Goal: Transaction & Acquisition: Purchase product/service

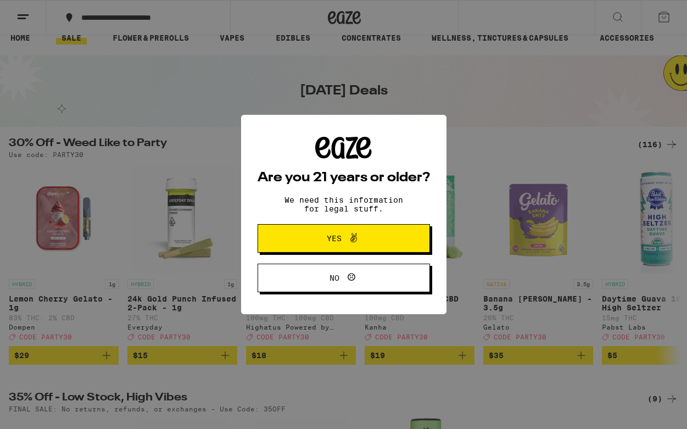
scroll to position [16, 0]
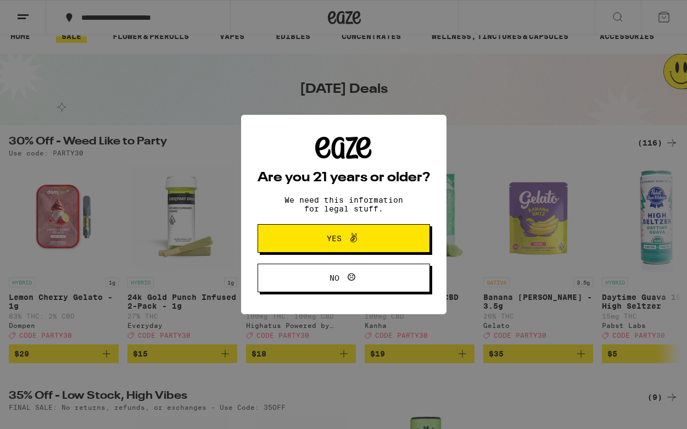
click at [270, 243] on button "Yes" at bounding box center [344, 238] width 172 height 29
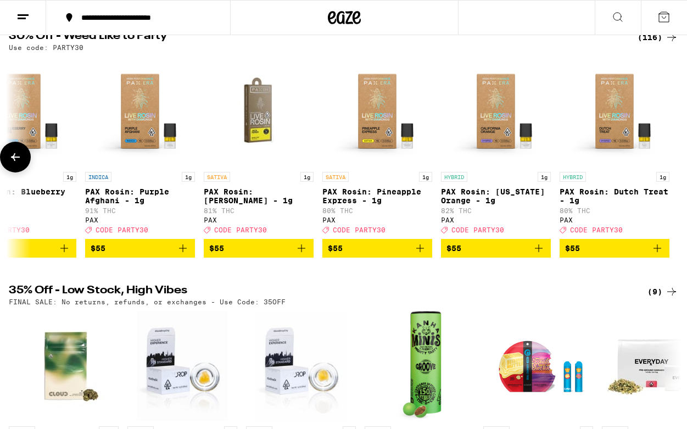
scroll to position [122, 0]
click at [147, 23] on button "**********" at bounding box center [138, 17] width 184 height 33
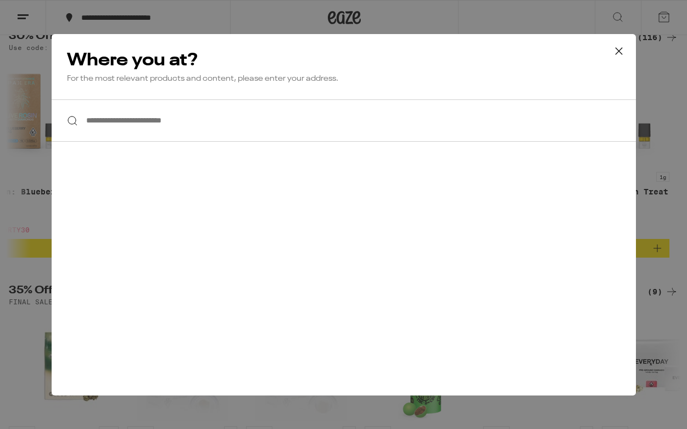
click at [149, 116] on input "**********" at bounding box center [344, 120] width 584 height 42
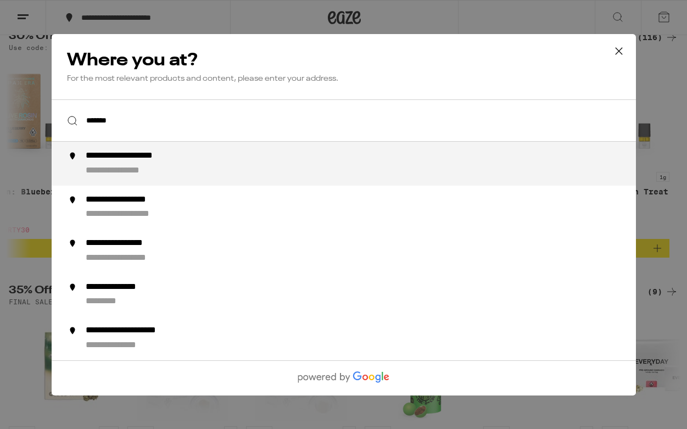
click at [195, 177] on div "**********" at bounding box center [365, 163] width 560 height 26
type input "**********"
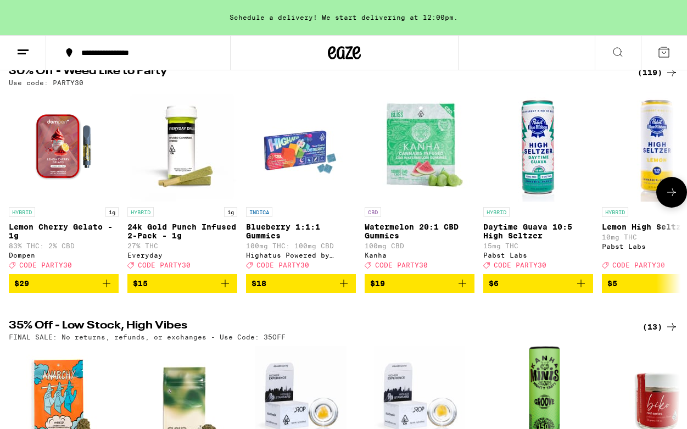
scroll to position [0, 0]
click at [183, 153] on img "Open page for 24k Gold Punch Infused 2-Pack - 1g from Everyday" at bounding box center [182, 147] width 110 height 110
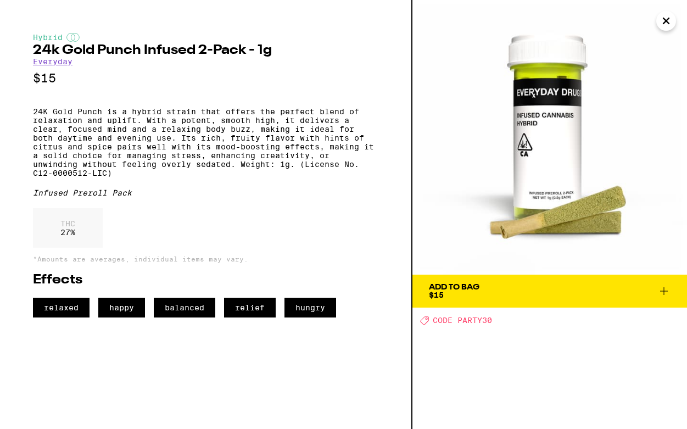
click at [663, 15] on icon "Close" at bounding box center [666, 21] width 13 height 16
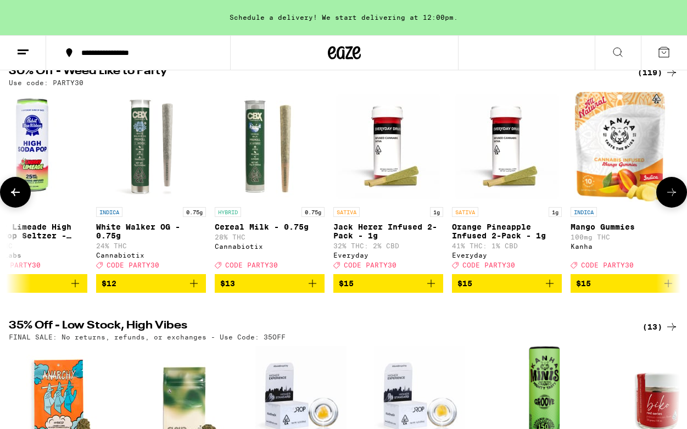
scroll to position [0, 1578]
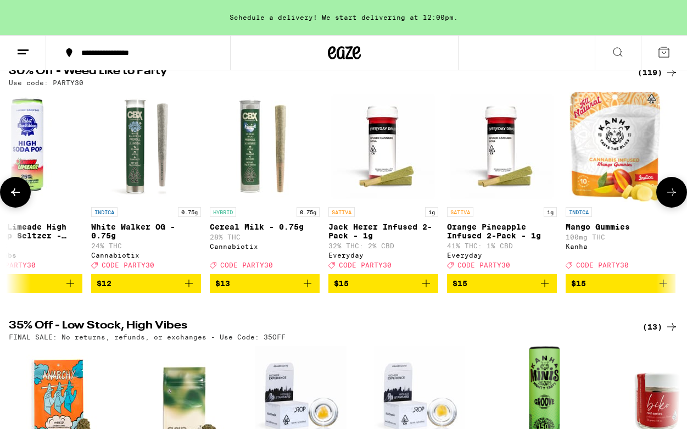
click at [473, 230] on p "Orange Pineapple Infused 2-Pack - 1g" at bounding box center [502, 231] width 110 height 18
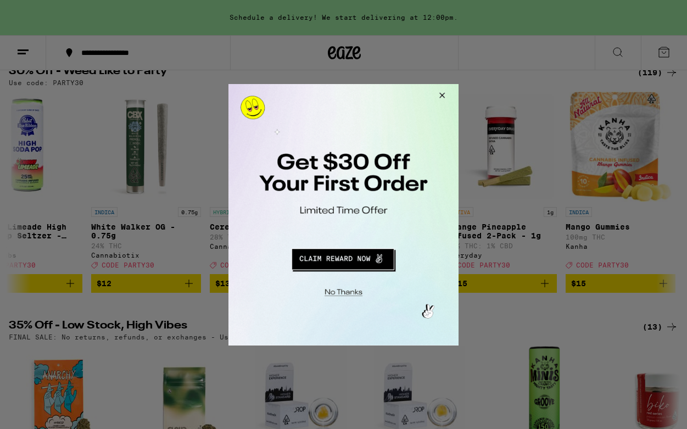
click at [437, 92] on button "Close Modal" at bounding box center [441, 96] width 30 height 26
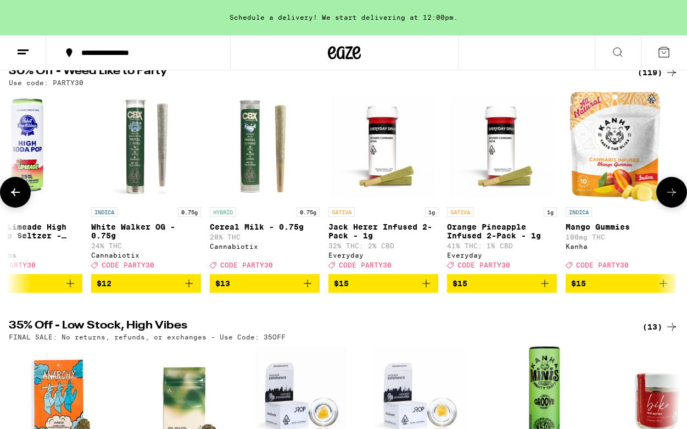
click at [394, 142] on img "Open page for Jack Herer Infused 2-Pack - 1g from Everyday" at bounding box center [383, 147] width 110 height 110
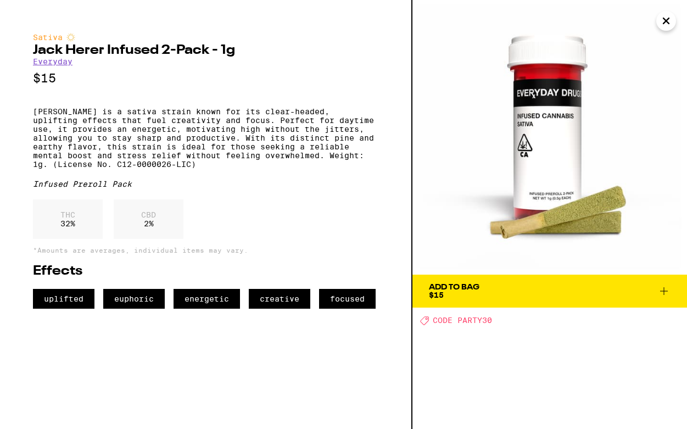
click at [670, 19] on icon "Close" at bounding box center [666, 21] width 13 height 16
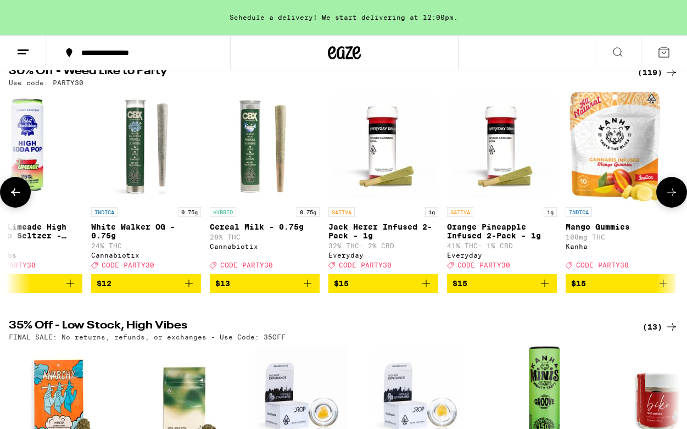
click at [136, 144] on img "Open page for White Walker OG - 0.75g from Cannabiotix" at bounding box center [146, 147] width 110 height 110
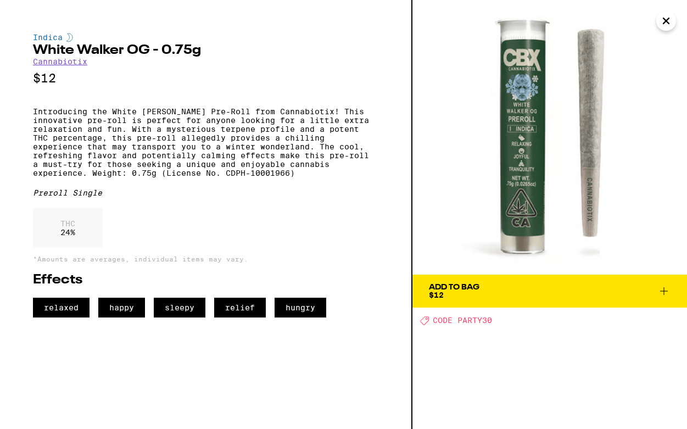
click at [663, 16] on icon "Close" at bounding box center [666, 21] width 13 height 16
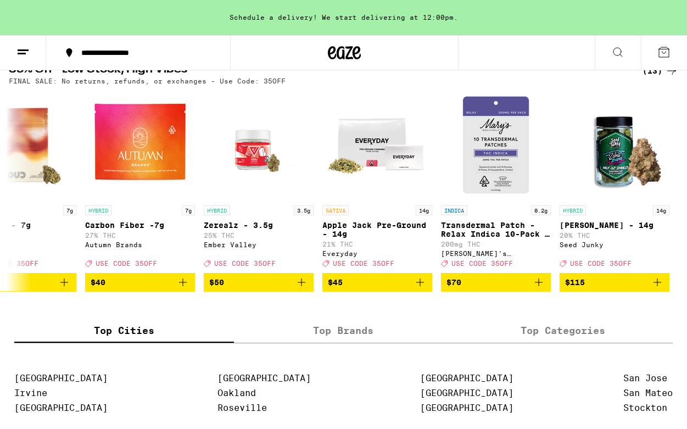
scroll to position [300, 0]
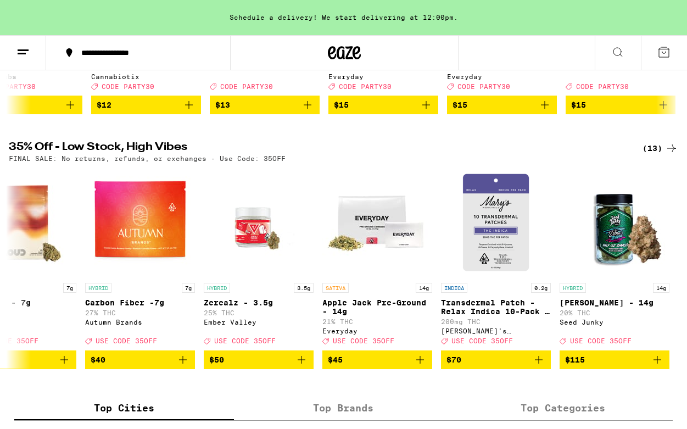
click at [657, 154] on div "(13)" at bounding box center [661, 148] width 36 height 13
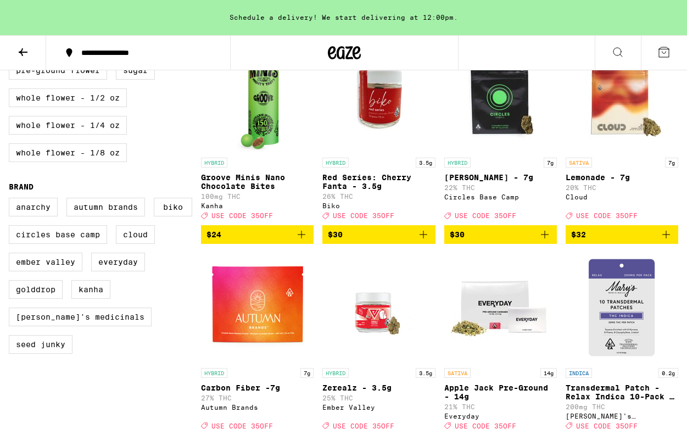
scroll to position [362, 0]
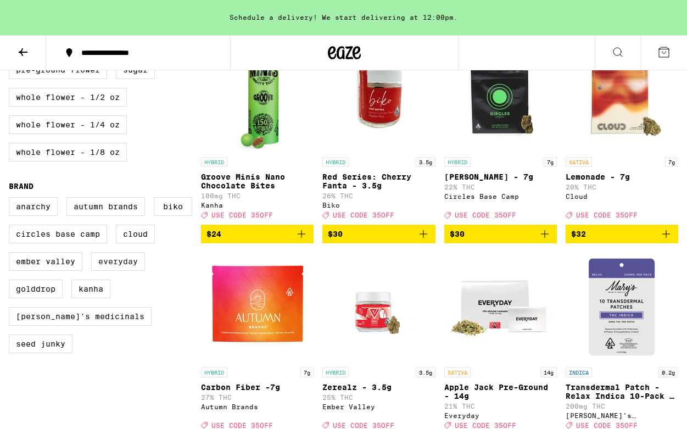
click at [91, 271] on label "Everyday" at bounding box center [118, 261] width 54 height 19
click at [12, 199] on input "Everyday" at bounding box center [11, 199] width 1 height 1
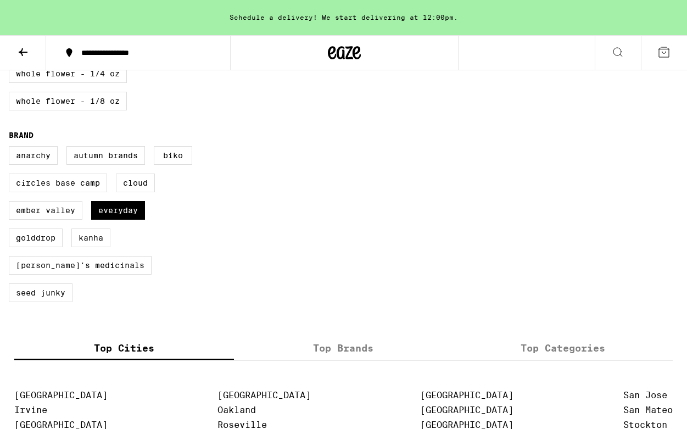
scroll to position [392, 0]
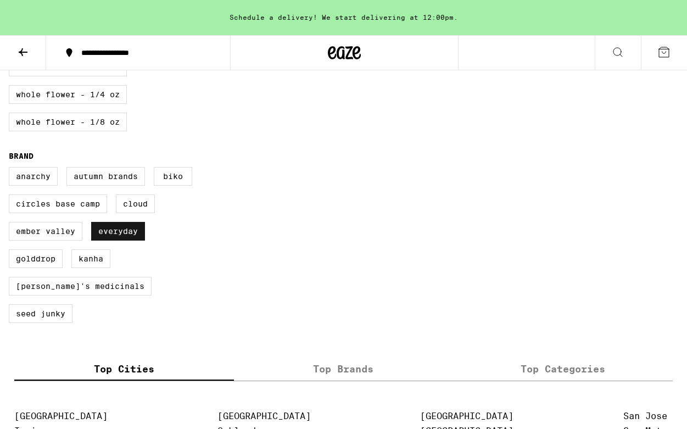
click at [91, 241] on label "Everyday" at bounding box center [118, 231] width 54 height 19
click at [12, 169] on input "Everyday" at bounding box center [11, 169] width 1 height 1
checkbox input "false"
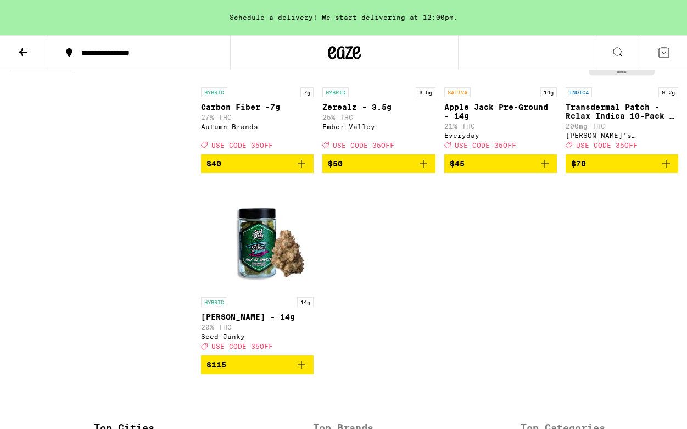
scroll to position [526, 0]
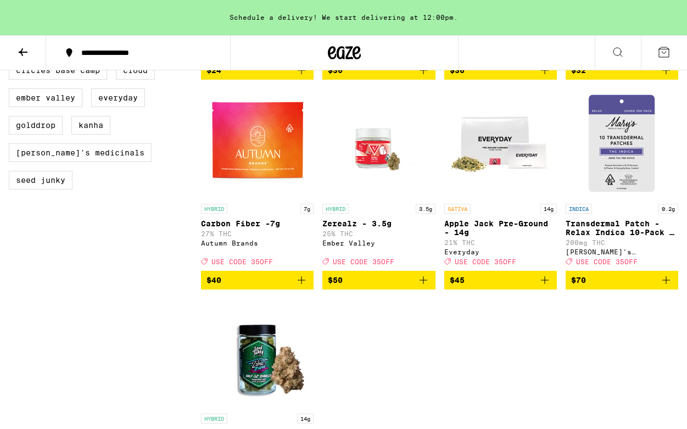
click at [465, 237] on p "Apple Jack Pre-Ground - 14g" at bounding box center [500, 228] width 113 height 18
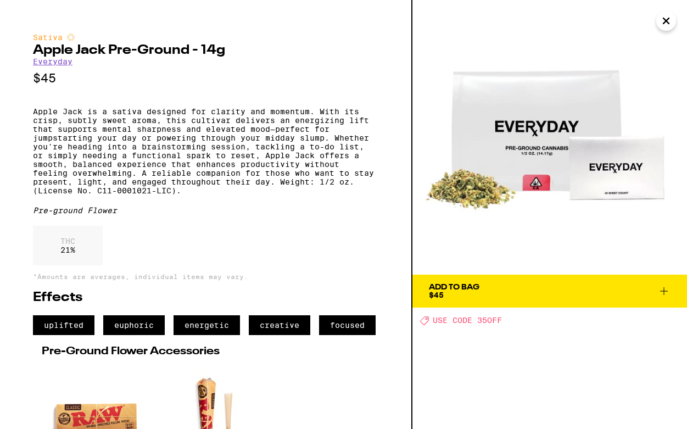
click at [662, 20] on icon "Close" at bounding box center [666, 21] width 13 height 16
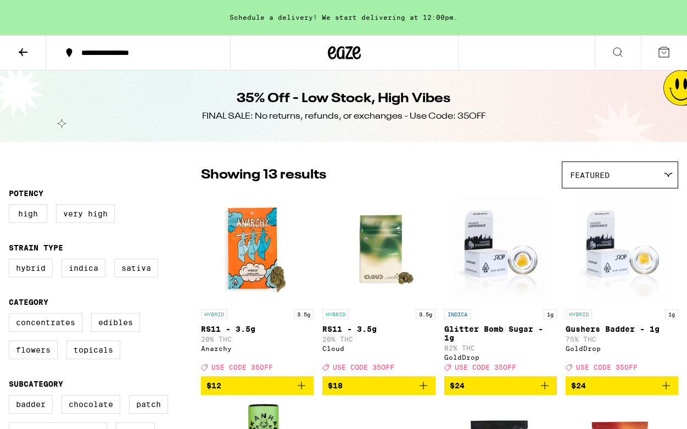
click at [27, 52] on icon at bounding box center [23, 52] width 9 height 8
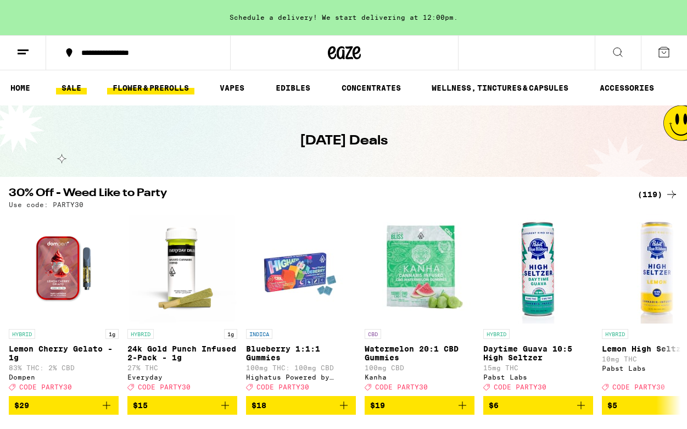
click at [135, 82] on link "FLOWER & PREROLLS" at bounding box center [150, 87] width 87 height 13
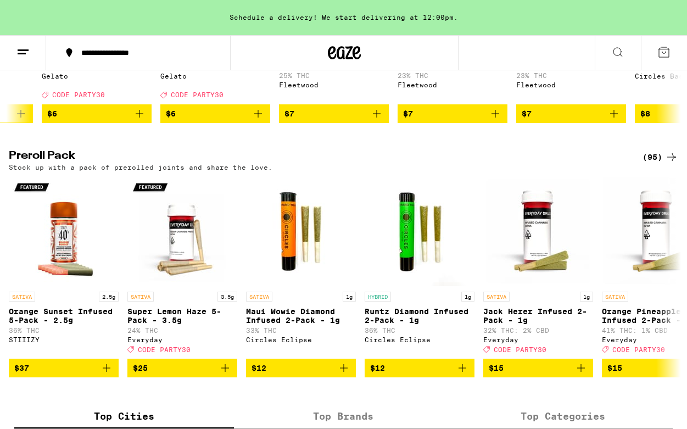
scroll to position [783, 0]
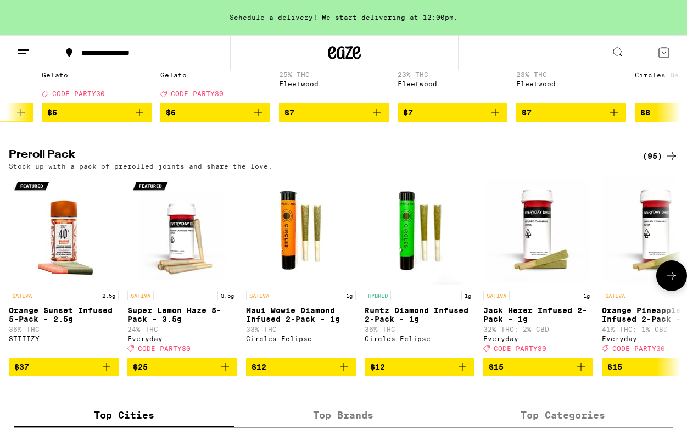
click at [179, 246] on img "Open page for Super Lemon Haze 5-Pack - 3.5g from Everyday" at bounding box center [182, 230] width 110 height 110
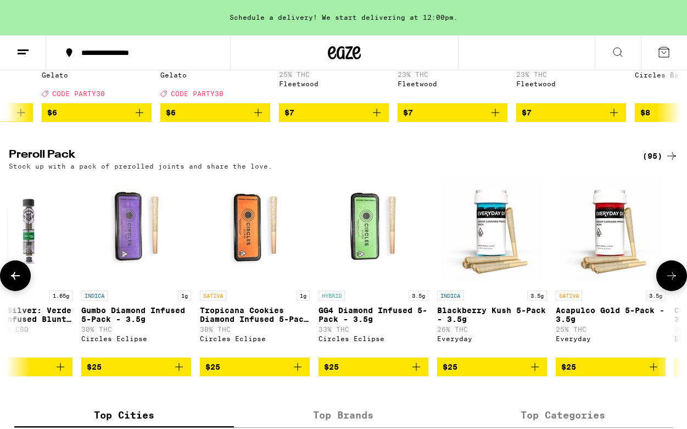
scroll to position [0, 937]
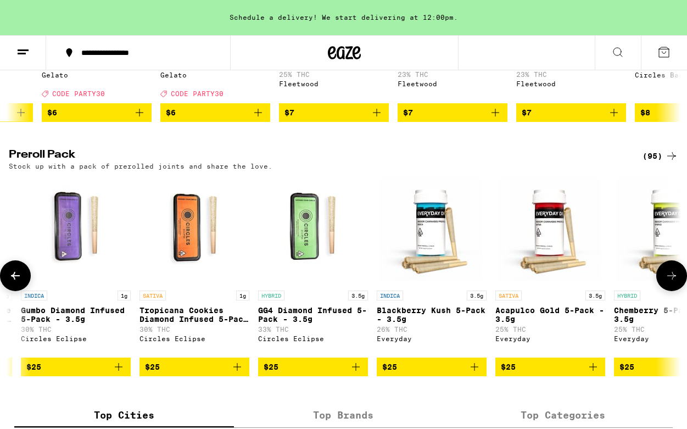
click at [405, 323] on p "Blackberry Kush 5-Pack - 3.5g" at bounding box center [432, 315] width 110 height 18
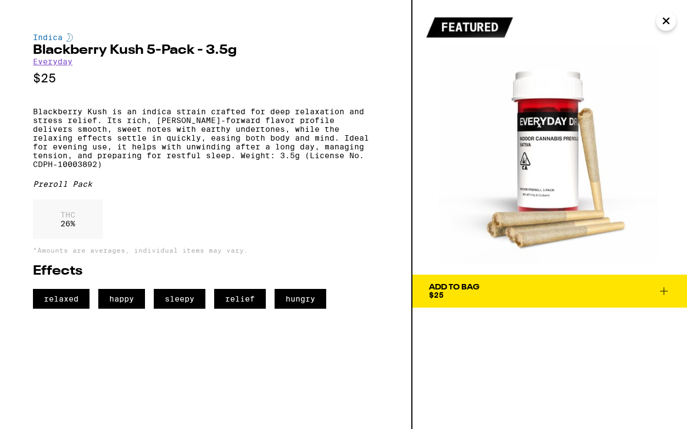
click at [462, 280] on button "Add To Bag $25" at bounding box center [549, 291] width 275 height 33
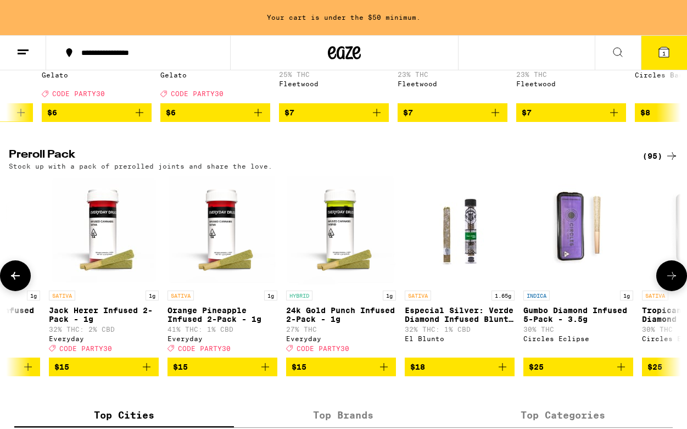
scroll to position [0, 565]
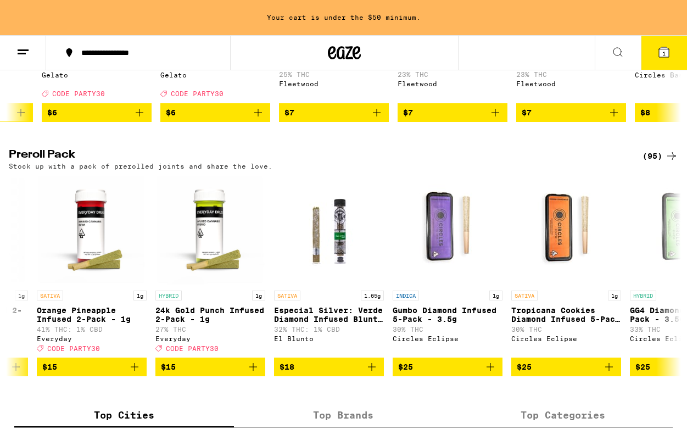
click at [656, 58] on button "1" at bounding box center [664, 53] width 46 height 34
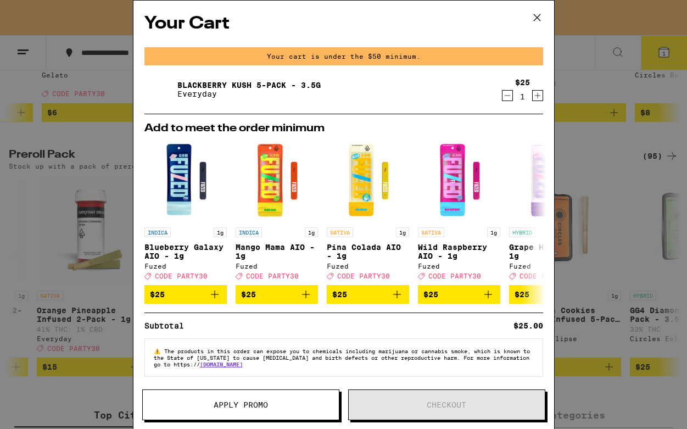
click at [309, 398] on button "Apply Promo" at bounding box center [240, 404] width 197 height 31
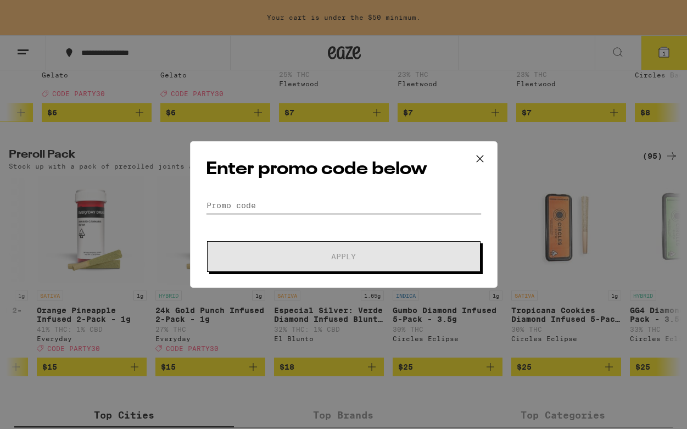
click at [260, 202] on input "Promo Code" at bounding box center [344, 205] width 276 height 16
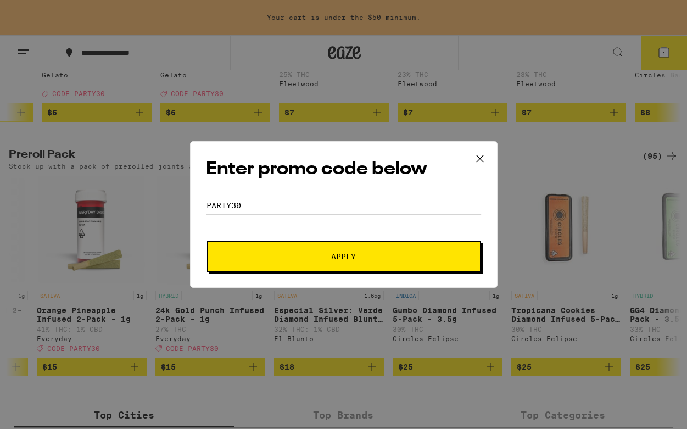
type input "PARTY30"
click at [275, 259] on span "Apply" at bounding box center [344, 257] width 198 height 8
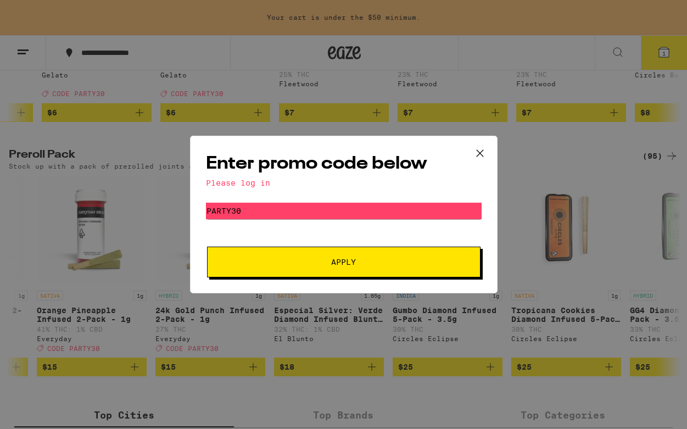
click at [314, 261] on span "Apply" at bounding box center [344, 262] width 198 height 8
click at [248, 182] on div "Please log in" at bounding box center [344, 182] width 276 height 9
click at [479, 154] on icon at bounding box center [480, 153] width 16 height 16
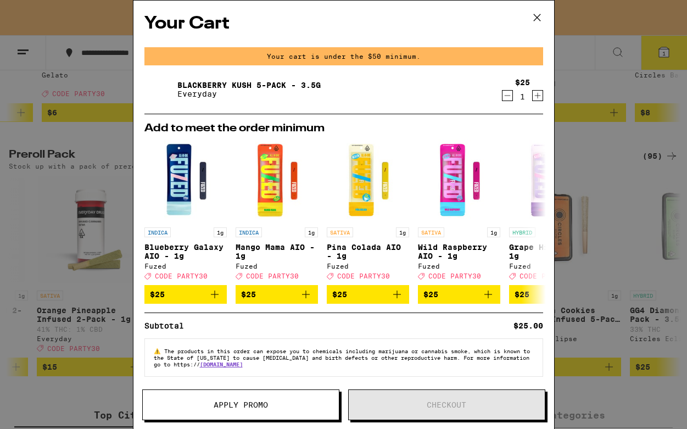
click at [537, 16] on icon at bounding box center [537, 17] width 16 height 16
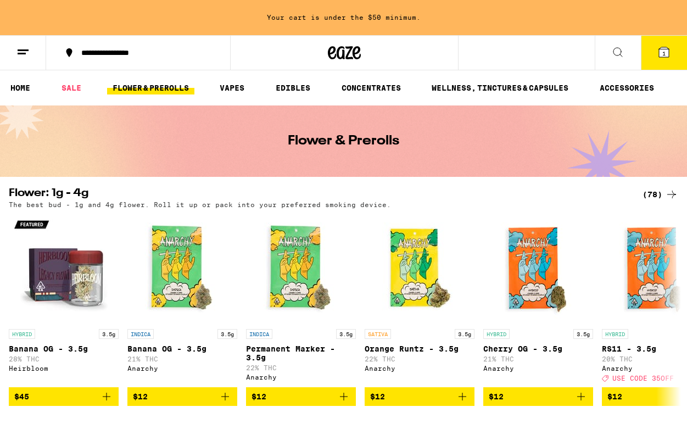
click at [21, 53] on line at bounding box center [22, 53] width 8 height 0
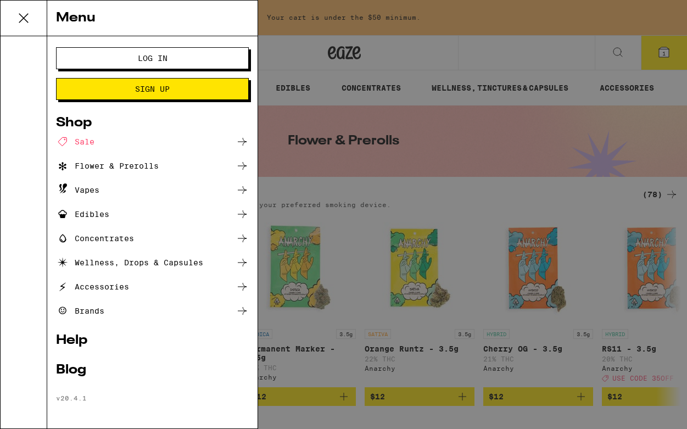
click at [91, 56] on button "Log In" at bounding box center [152, 58] width 193 height 22
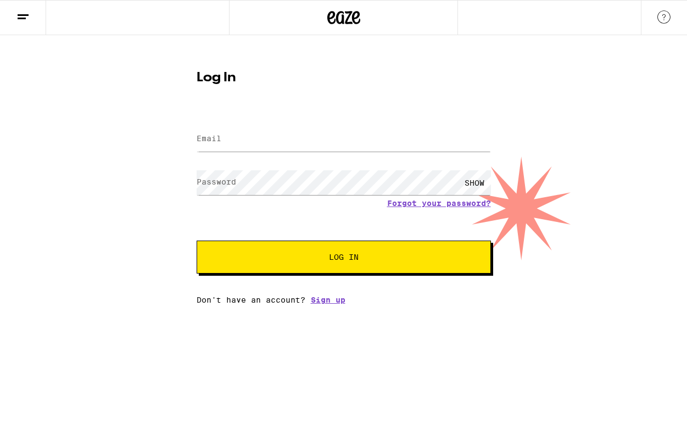
click at [203, 141] on label "Email" at bounding box center [209, 138] width 25 height 9
type input "S"
type input "[EMAIL_ADDRESS][DOMAIN_NAME]"
click at [250, 276] on div "Email Email [EMAIL_ADDRESS][DOMAIN_NAME] Password Password SHOW Forgot your pas…" at bounding box center [344, 208] width 294 height 192
click at [250, 264] on button "Log In" at bounding box center [344, 257] width 294 height 33
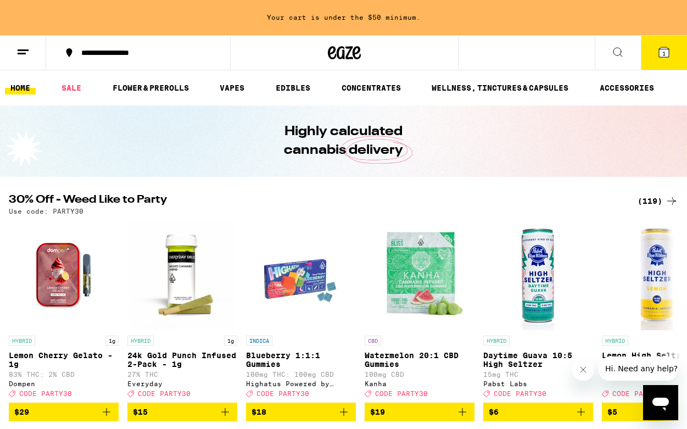
click at [655, 62] on button "1" at bounding box center [664, 53] width 46 height 34
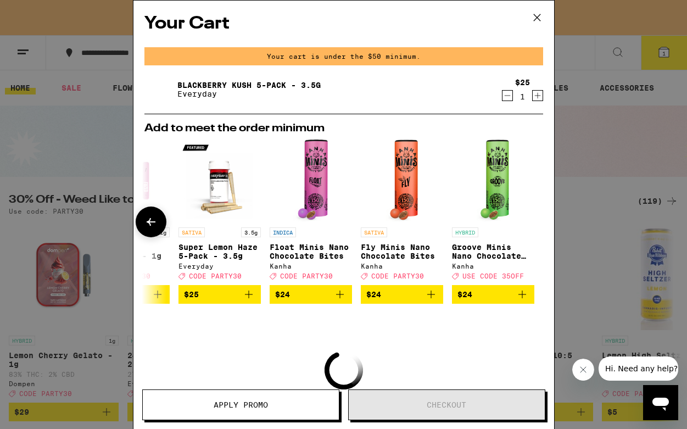
scroll to position [0, 513]
click at [217, 301] on span "$25" at bounding box center [219, 294] width 71 height 13
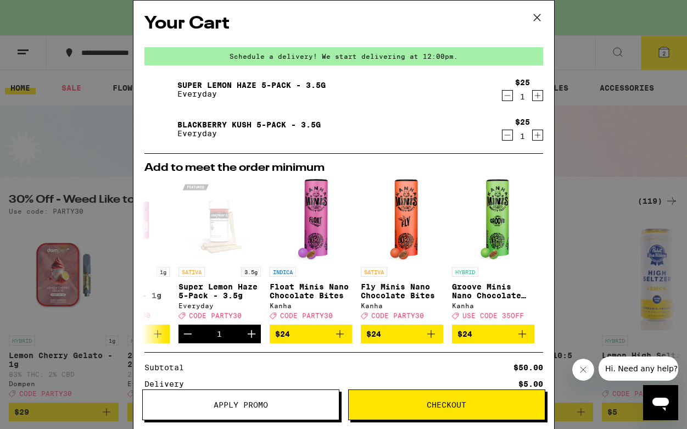
click at [244, 422] on div "Apply Promo Checkout" at bounding box center [343, 409] width 421 height 40
click at [243, 407] on span "Apply Promo" at bounding box center [241, 405] width 54 height 8
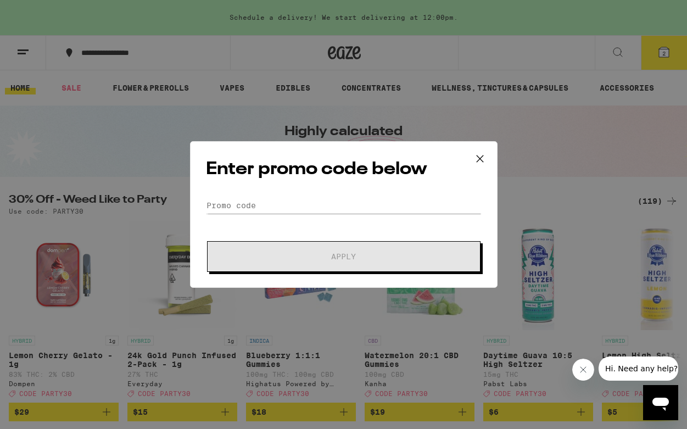
click at [241, 194] on div "Enter promo code below Promo Code Apply" at bounding box center [344, 214] width 308 height 147
click at [238, 201] on input "Promo Code" at bounding box center [344, 205] width 276 height 16
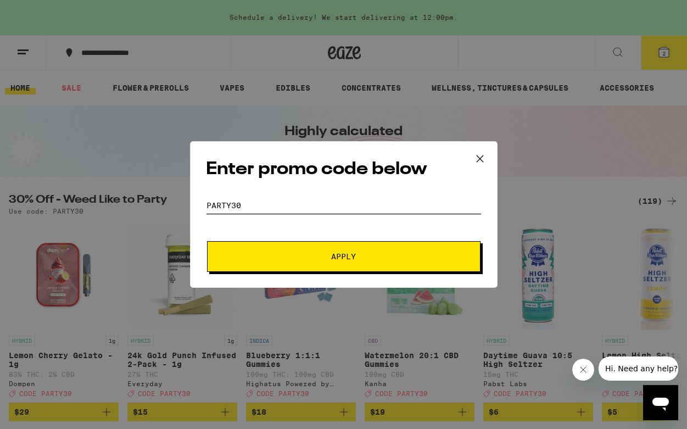
type input "PARTY30"
click at [272, 256] on span "Apply" at bounding box center [344, 257] width 198 height 8
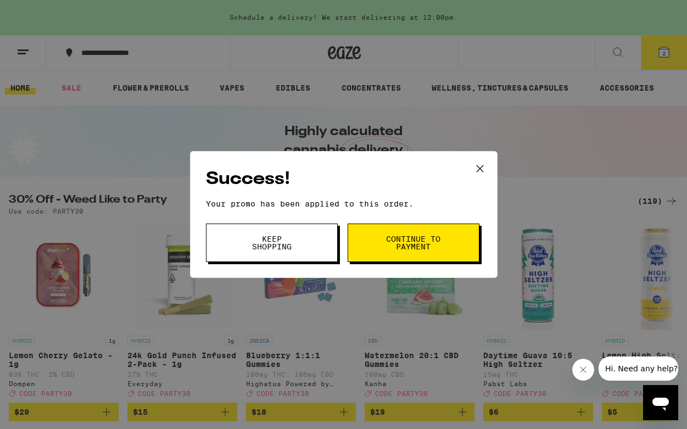
click at [364, 249] on button "Continue to payment" at bounding box center [414, 243] width 132 height 38
